Goal: Task Accomplishment & Management: Complete application form

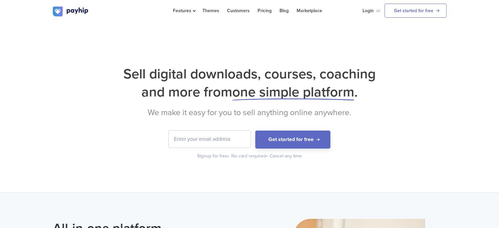
click at [191, 141] on input "email" at bounding box center [210, 139] width 82 height 17
type input "[EMAIL_ADDRESS][DOMAIN_NAME]"
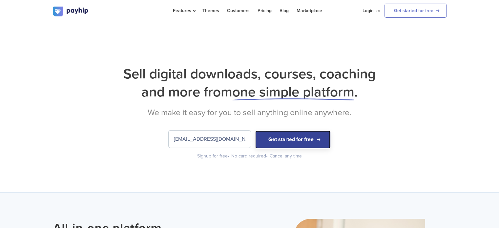
click at [276, 146] on button "Get started for free" at bounding box center [292, 140] width 75 height 18
click at [222, 135] on input "[EMAIL_ADDRESS][DOMAIN_NAME]" at bounding box center [210, 139] width 82 height 17
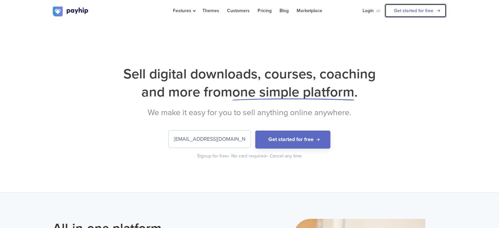
click at [408, 9] on link "Get started for free" at bounding box center [416, 11] width 62 height 14
click at [368, 12] on link "Login" at bounding box center [368, 10] width 11 height 21
